Goal: Task Accomplishment & Management: Complete application form

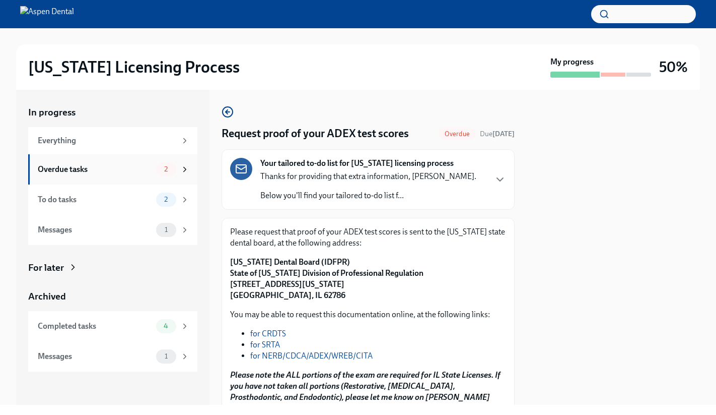
click at [138, 180] on div "Overdue tasks 2" at bounding box center [112, 169] width 169 height 30
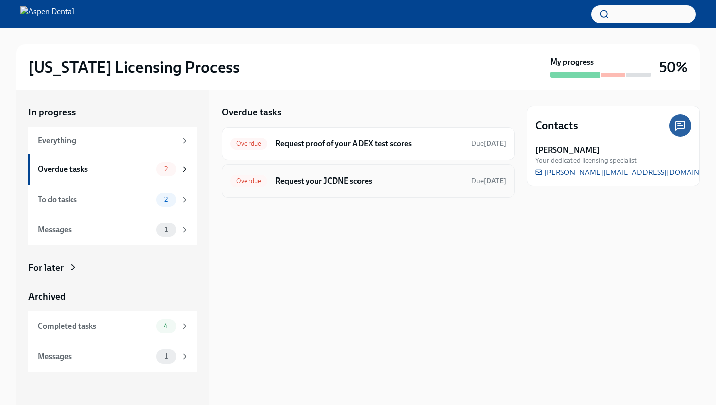
click at [360, 185] on h6 "Request your JCDNE scores" at bounding box center [370, 180] width 188 height 11
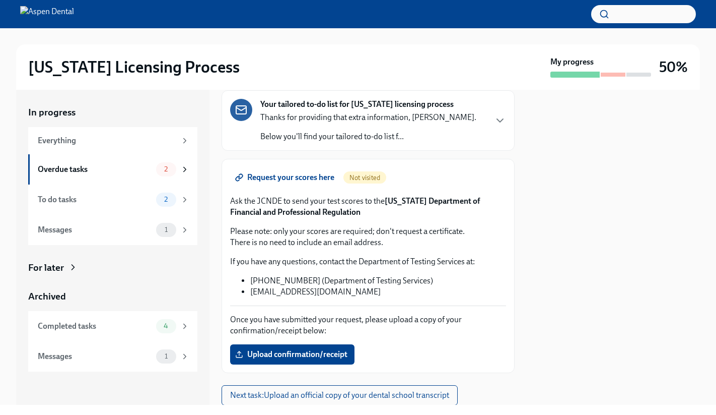
scroll to position [62, 0]
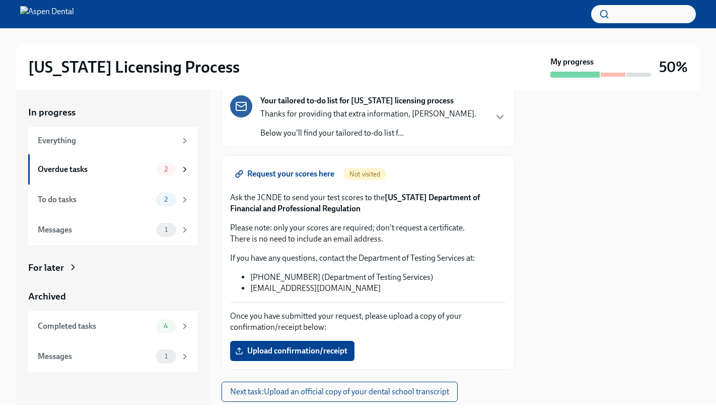
click at [305, 179] on span "Request your scores here" at bounding box center [285, 174] width 97 height 10
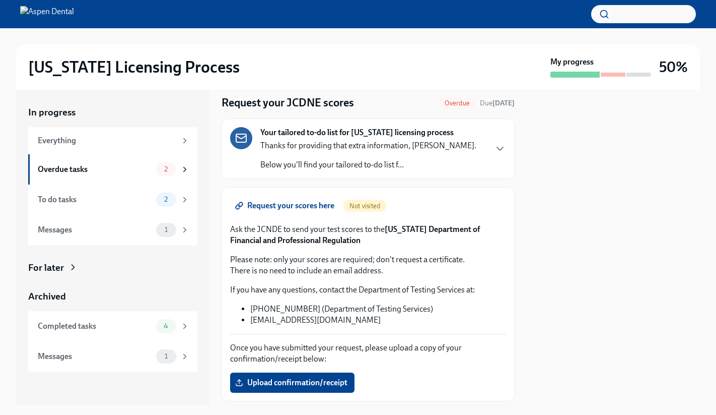
scroll to position [24, 0]
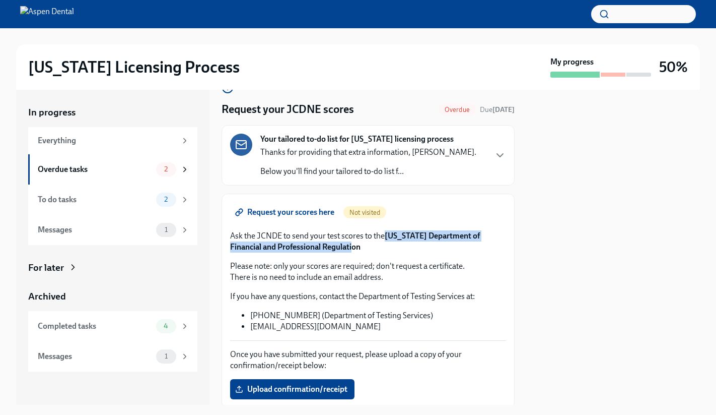
copy strong "[US_STATE] Department of Financial and Professional Regulation"
drag, startPoint x: 387, startPoint y: 236, endPoint x: 328, endPoint y: 252, distance: 60.7
click at [328, 252] on div "Request your scores here Not visited Ask the JCNDE to send your test scores to …" at bounding box center [368, 300] width 276 height 197
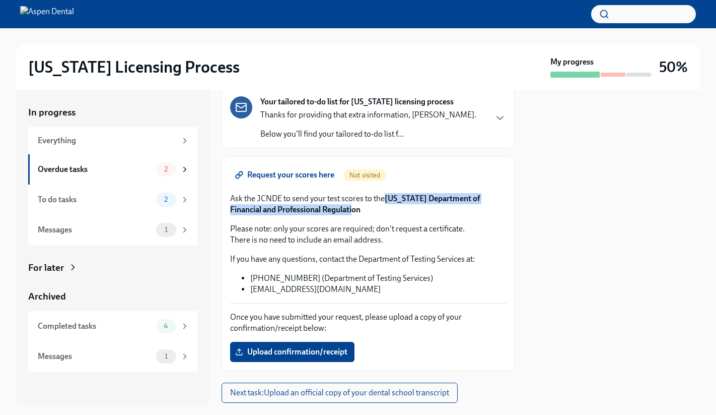
scroll to position [92, 0]
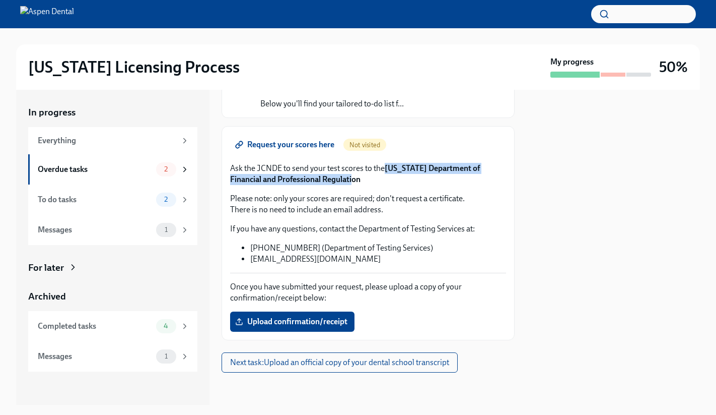
click at [312, 187] on div "Request your scores here Not visited Ask the JCNDE to send your test scores to …" at bounding box center [368, 232] width 276 height 197
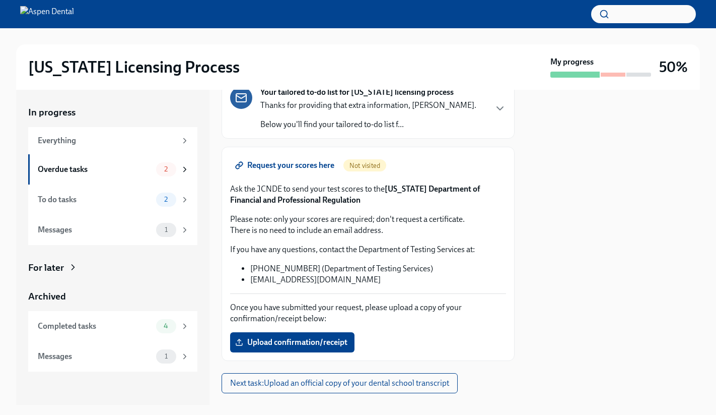
scroll to position [69, 0]
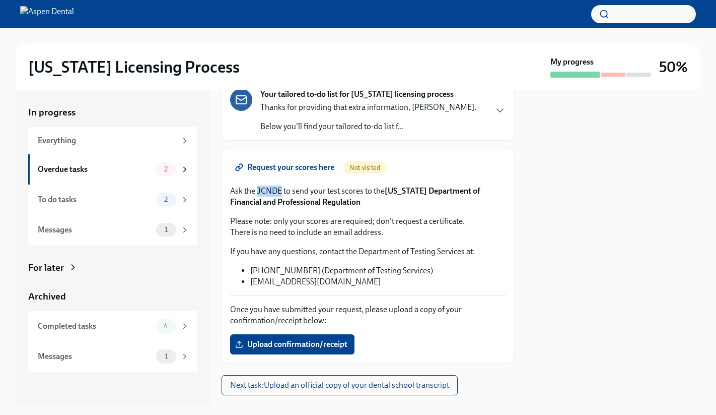
drag, startPoint x: 258, startPoint y: 189, endPoint x: 282, endPoint y: 191, distance: 24.3
click at [282, 191] on p "Ask the JCNDE to send your test scores to the [US_STATE] Department of Financia…" at bounding box center [368, 196] width 276 height 22
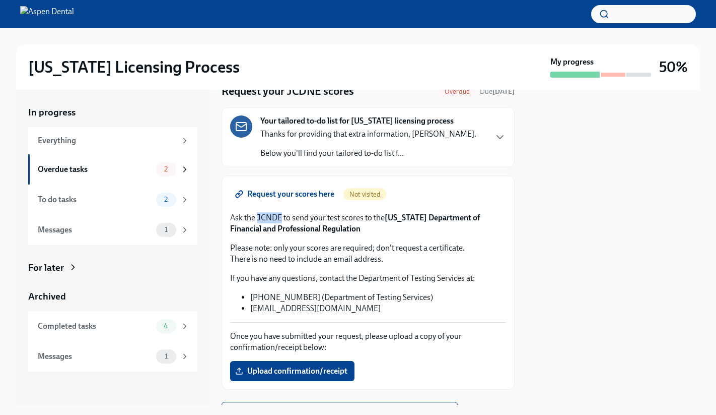
scroll to position [0, 0]
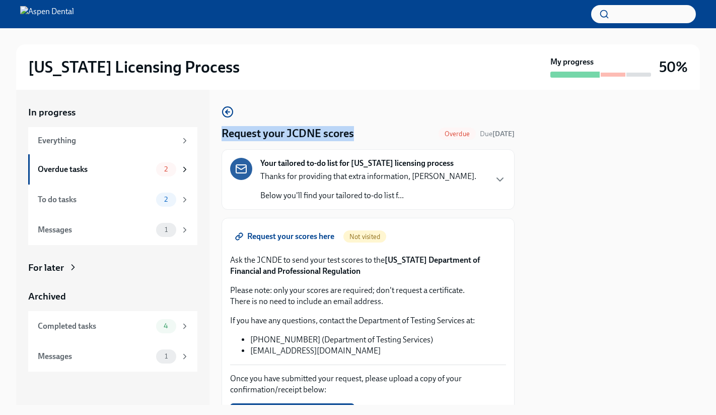
drag, startPoint x: 223, startPoint y: 135, endPoint x: 355, endPoint y: 129, distance: 132.6
click at [355, 129] on div "Request your JCDNE scores Overdue Due [DATE]" at bounding box center [368, 133] width 293 height 15
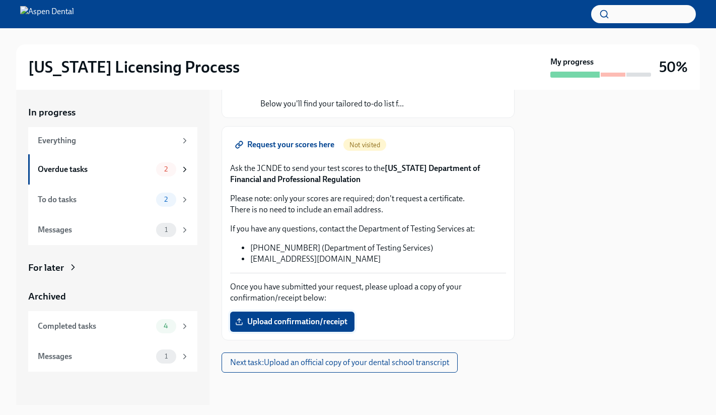
click at [287, 323] on span "Upload confirmation/receipt" at bounding box center [292, 321] width 110 height 10
click at [0, 0] on input "Upload confirmation/receipt" at bounding box center [0, 0] width 0 height 0
click at [307, 315] on label "Upload confirmation/receipt" at bounding box center [292, 321] width 124 height 20
click at [0, 0] on input "Upload confirmation/receipt" at bounding box center [0, 0] width 0 height 0
click at [348, 358] on span "Next task : Upload an official copy of your dental school transcript" at bounding box center [339, 362] width 219 height 10
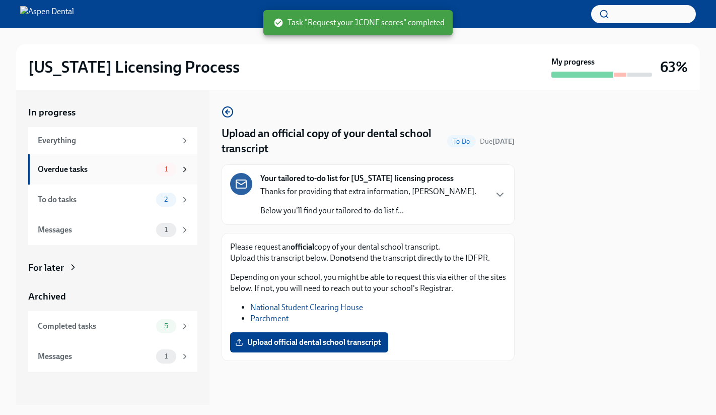
click at [145, 176] on div "Overdue tasks 1" at bounding box center [112, 169] width 169 height 30
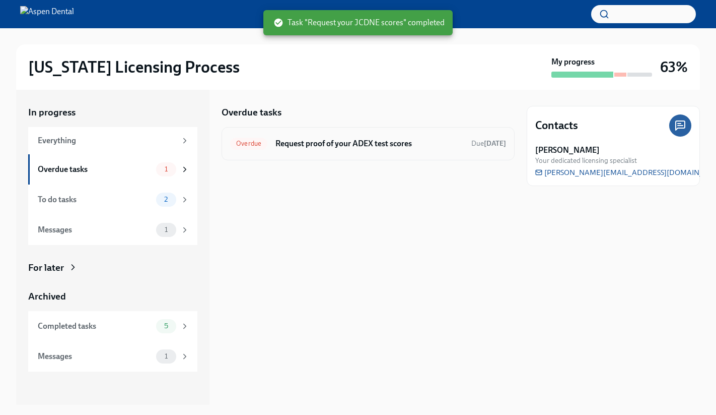
click at [350, 144] on h6 "Request proof of your ADEX test scores" at bounding box center [370, 143] width 188 height 11
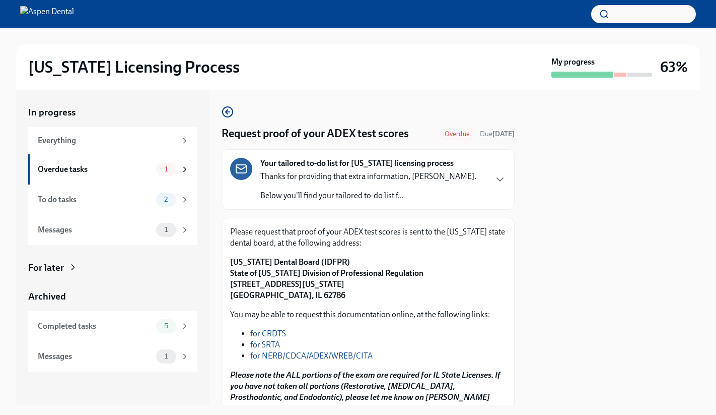
scroll to position [7, 0]
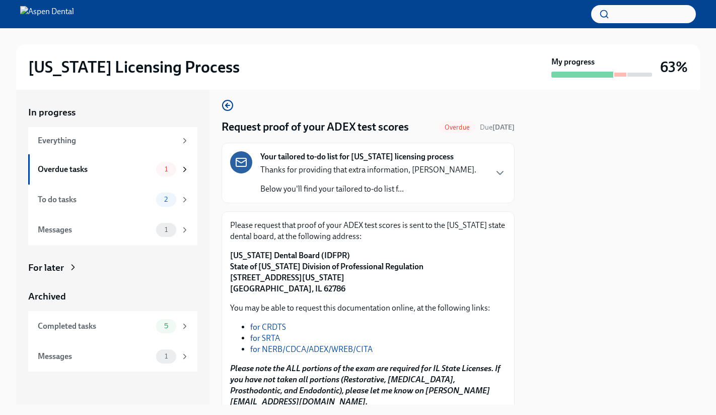
click at [468, 174] on div "Your tailored to-do list for [US_STATE] licensing process Thanks for providing …" at bounding box center [368, 172] width 276 height 43
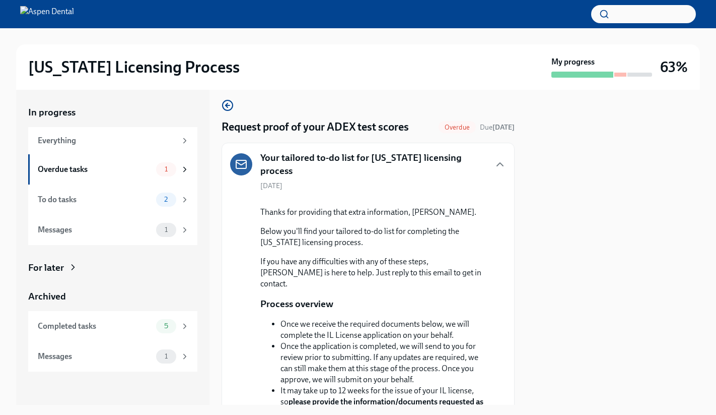
click at [468, 170] on div "Your tailored to-do list for [US_STATE] licensing process" at bounding box center [358, 164] width 256 height 26
click at [494, 165] on icon "button" at bounding box center [500, 164] width 12 height 12
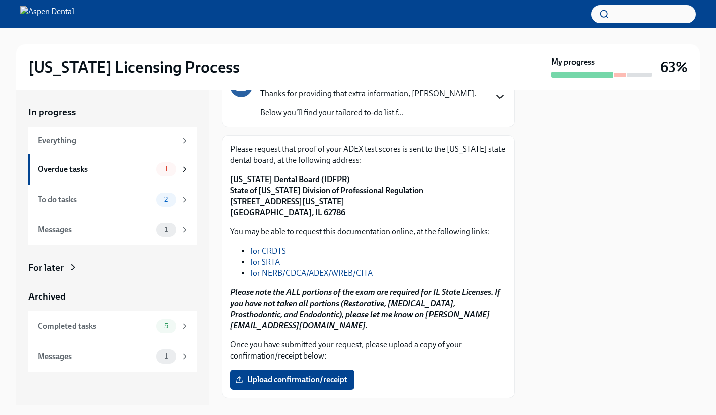
scroll to position [89, 0]
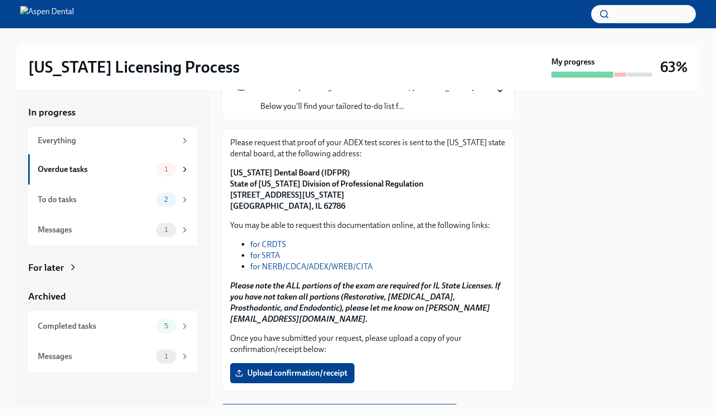
click at [344, 267] on link "for NERB/CDCA/ADEX/WREB/CITA" at bounding box center [311, 266] width 122 height 10
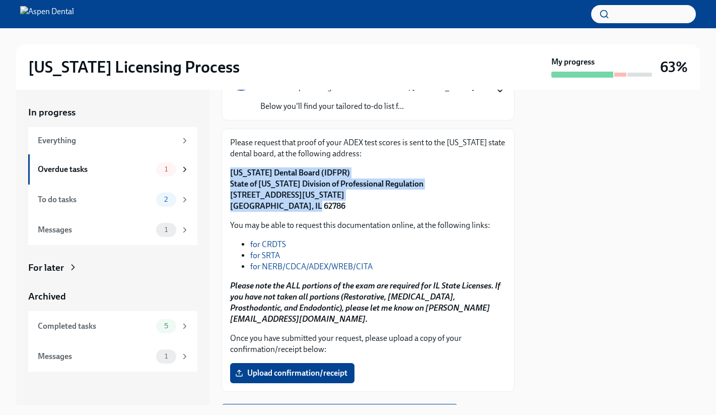
drag, startPoint x: 314, startPoint y: 214, endPoint x: 228, endPoint y: 170, distance: 96.4
click at [228, 170] on div "Please request that proof of your ADEX test scores is sent to the [US_STATE] st…" at bounding box center [368, 259] width 293 height 263
click at [238, 175] on strong "[US_STATE] Dental Board (IDFPR) State of [US_STATE] Division of Professional Re…" at bounding box center [326, 189] width 193 height 43
drag, startPoint x: 313, startPoint y: 203, endPoint x: 227, endPoint y: 174, distance: 91.0
click at [227, 174] on div "Please request that proof of your ADEX test scores is sent to the [US_STATE] st…" at bounding box center [368, 259] width 293 height 263
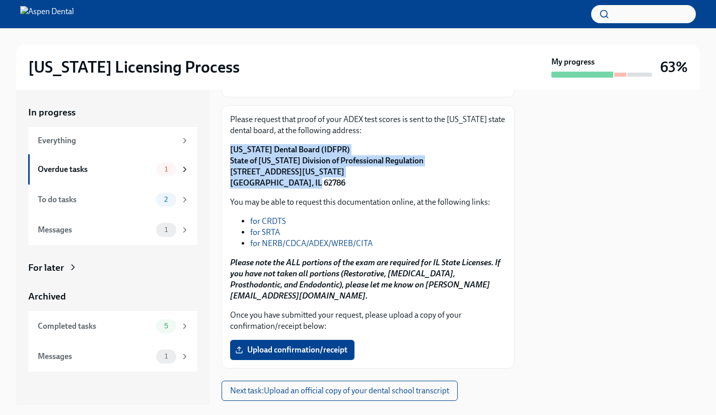
scroll to position [105, 0]
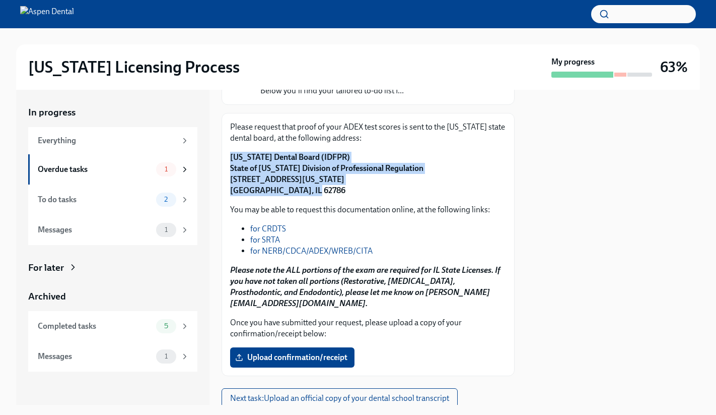
copy strong "[US_STATE] Dental Board (IDFPR) State of [US_STATE] Division of Professional Re…"
click at [268, 357] on span "Upload confirmation/receipt" at bounding box center [292, 357] width 110 height 10
click at [0, 0] on input "Upload confirmation/receipt" at bounding box center [0, 0] width 0 height 0
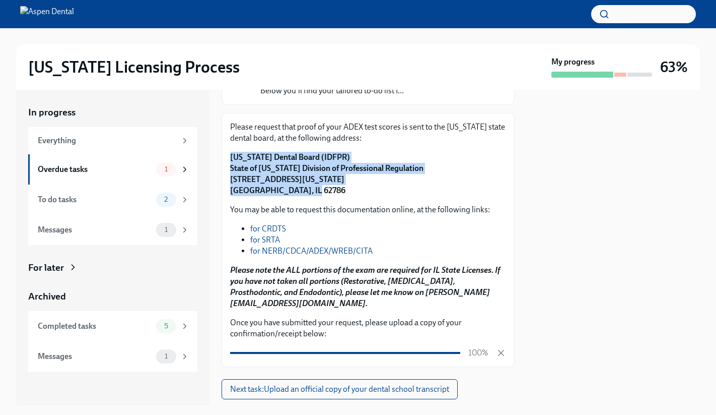
click at [595, 273] on div at bounding box center [613, 247] width 173 height 315
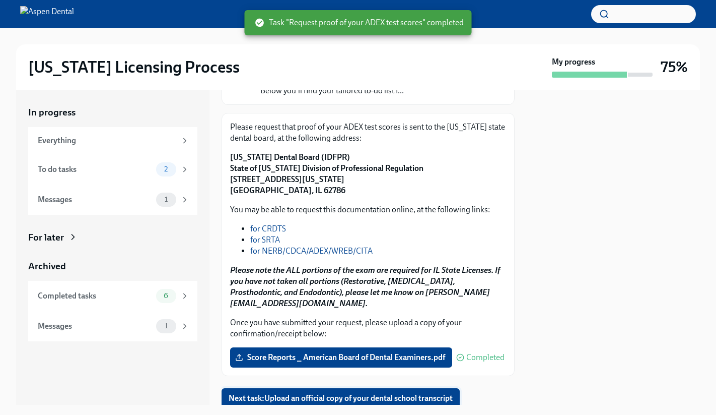
click at [323, 392] on button "Next task : Upload an official copy of your dental school transcript" at bounding box center [341, 398] width 238 height 20
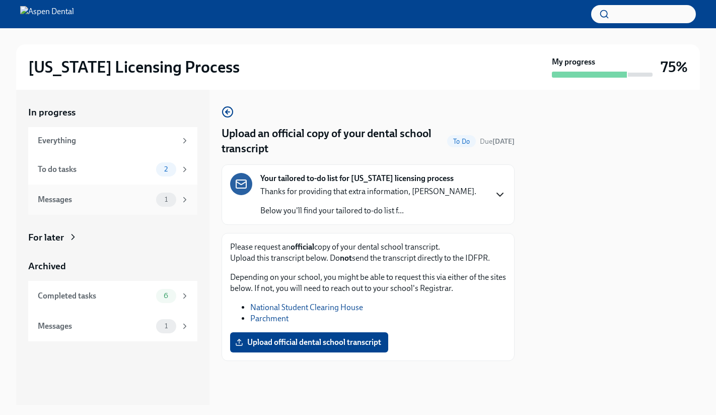
click at [159, 204] on div "1" at bounding box center [166, 199] width 20 height 14
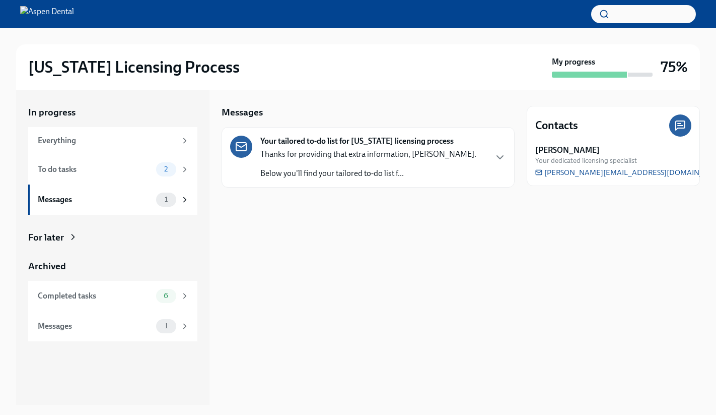
click at [346, 152] on p "Thanks for providing that extra information, [PERSON_NAME]." at bounding box center [368, 154] width 216 height 11
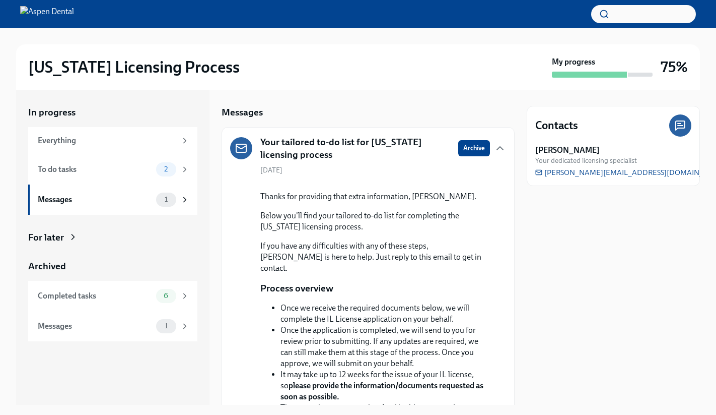
click at [346, 152] on h5 "Your tailored to-do list for [US_STATE] licensing process" at bounding box center [355, 148] width 190 height 26
click at [318, 141] on h5 "Your tailored to-do list for [US_STATE] licensing process" at bounding box center [355, 148] width 190 height 26
click at [494, 148] on icon "button" at bounding box center [500, 148] width 12 height 12
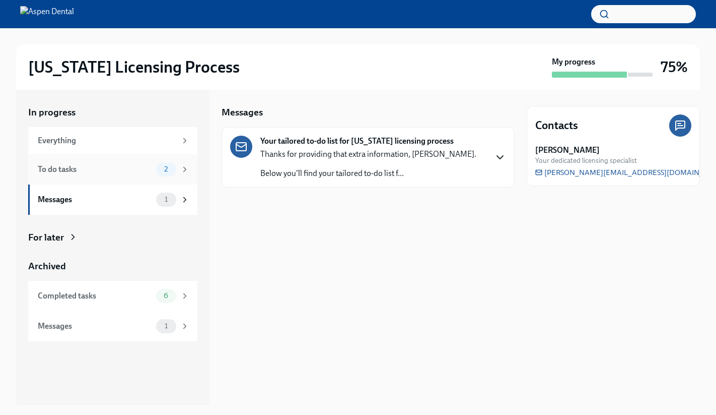
click at [151, 161] on div "To do tasks 2" at bounding box center [112, 169] width 169 height 30
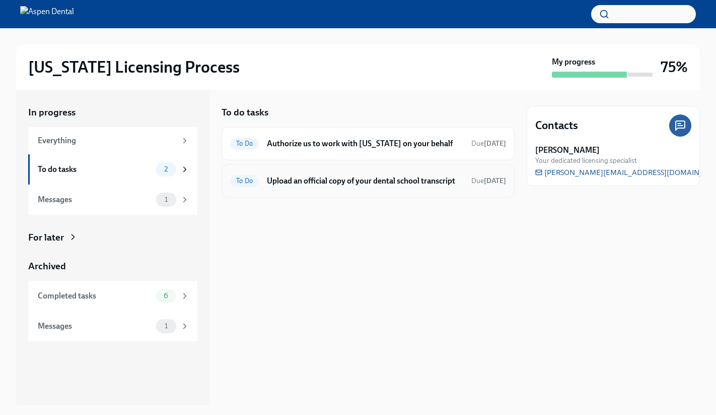
click at [339, 186] on h6 "Upload an official copy of your dental school transcript" at bounding box center [365, 180] width 196 height 11
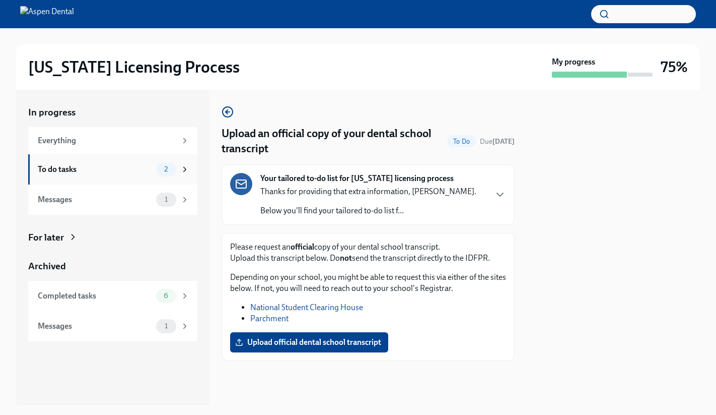
click at [110, 172] on div "To do tasks" at bounding box center [95, 169] width 114 height 11
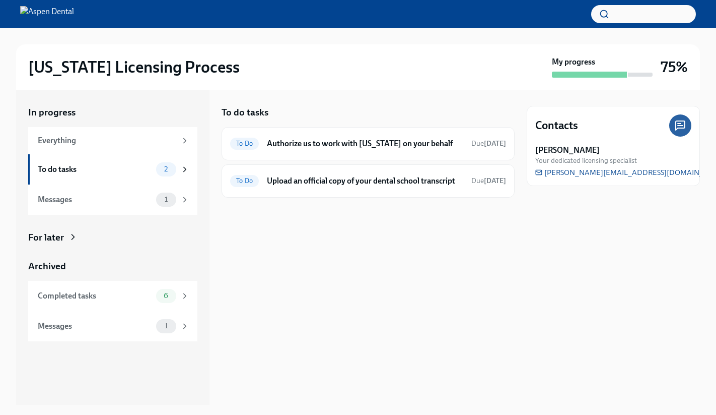
click at [110, 172] on div "To do tasks" at bounding box center [95, 169] width 114 height 11
click at [368, 145] on h6 "Authorize us to work with [US_STATE] on your behalf" at bounding box center [365, 143] width 196 height 11
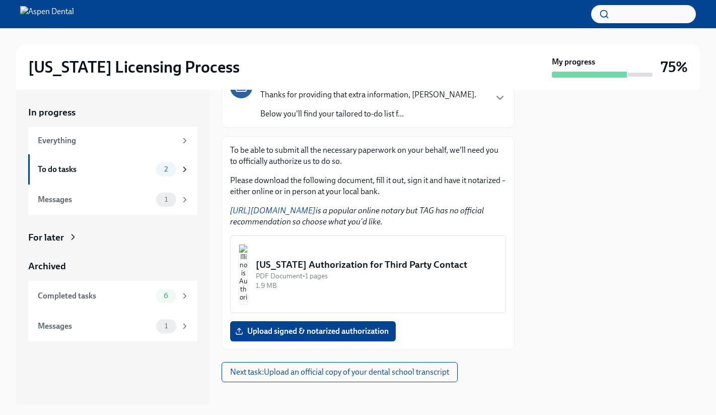
scroll to position [98, 0]
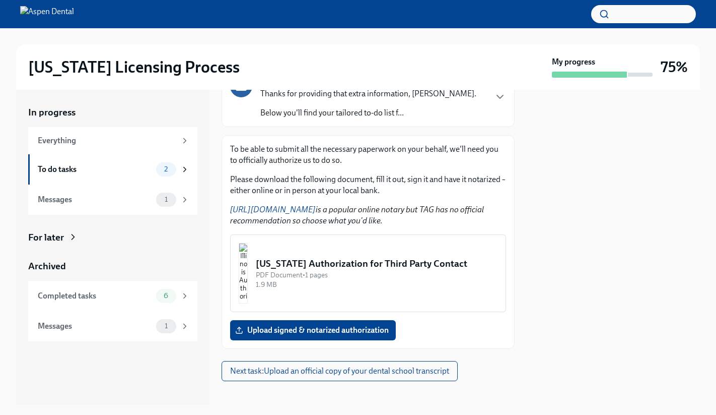
click at [248, 269] on img "button" at bounding box center [243, 273] width 9 height 60
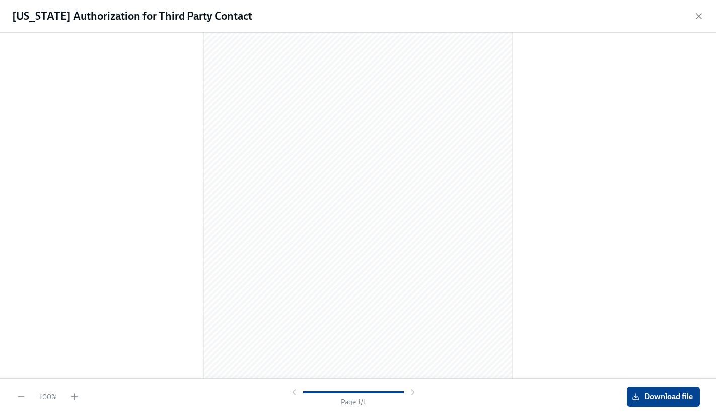
scroll to position [71, 0]
click at [658, 395] on span "Download file" at bounding box center [663, 396] width 59 height 10
